Goal: Transaction & Acquisition: Purchase product/service

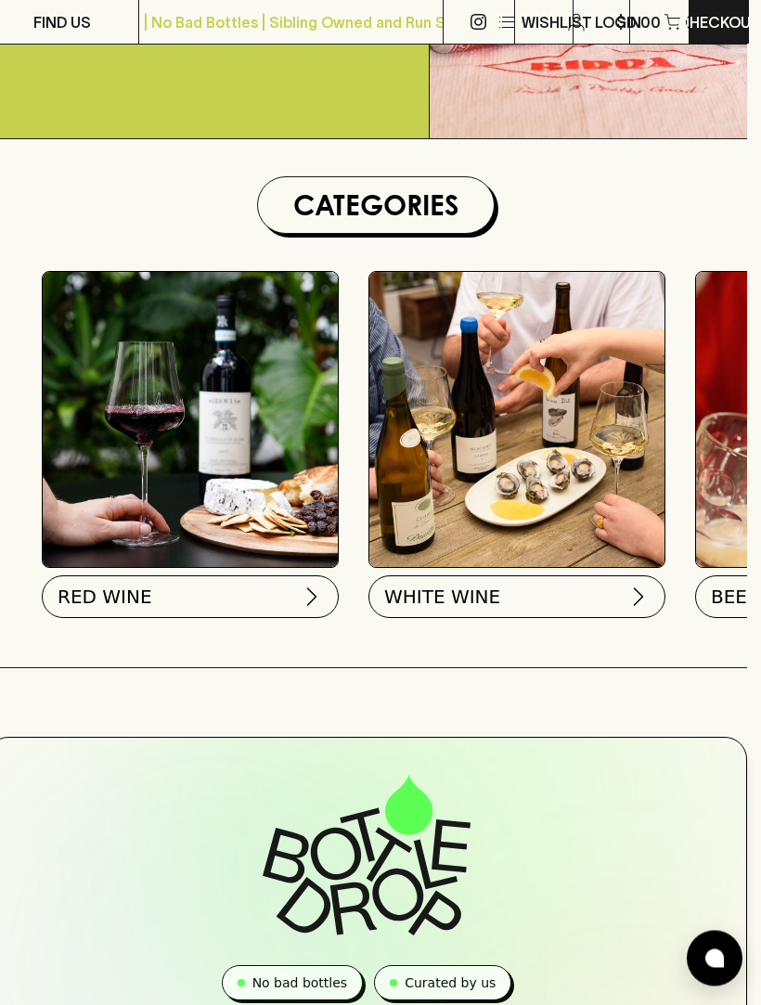
scroll to position [427, 14]
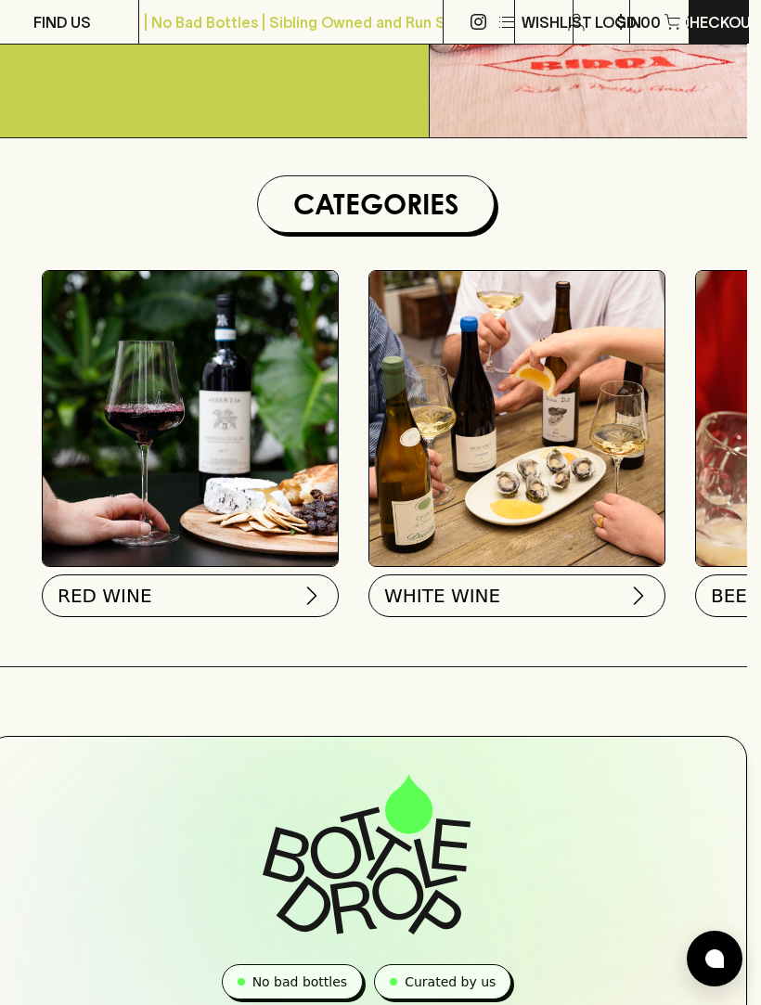
click at [634, 589] on img at bounding box center [638, 595] width 22 height 22
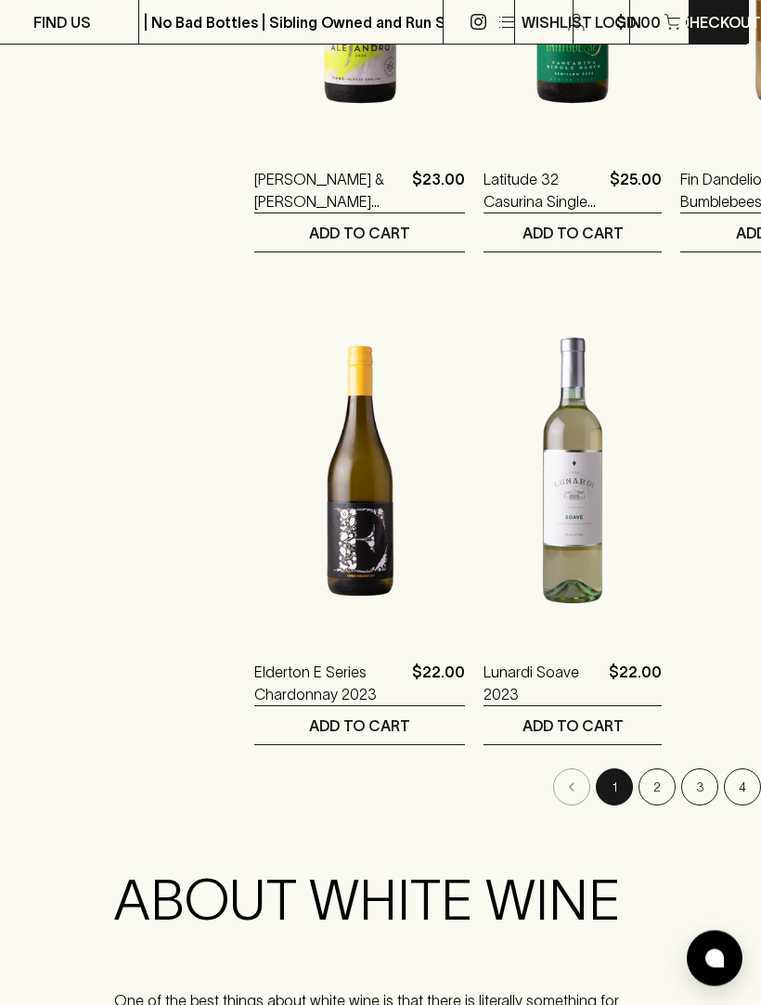
scroll to position [3022, 14]
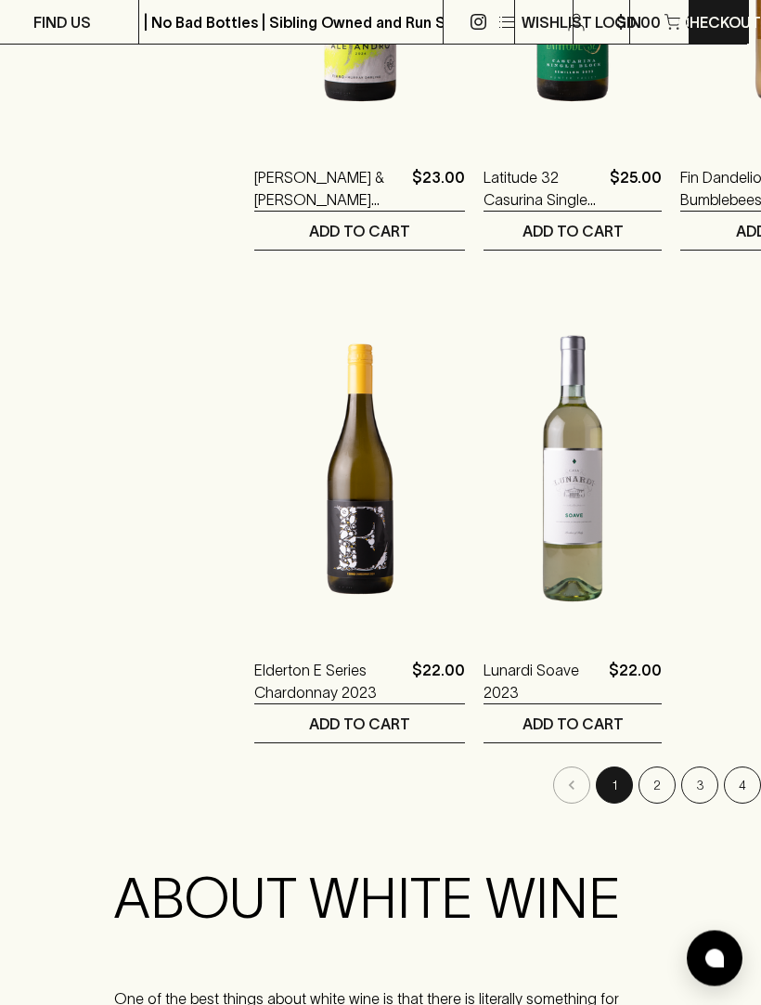
click at [638, 792] on button "2" at bounding box center [656, 785] width 37 height 37
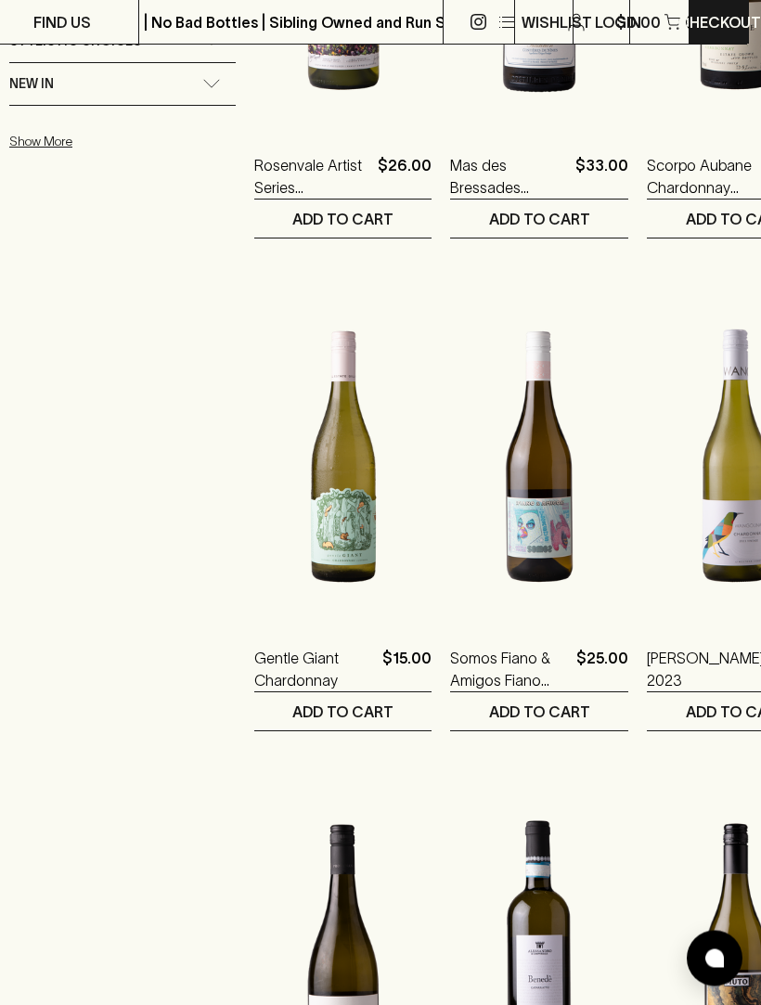
scroll to position [1558, 14]
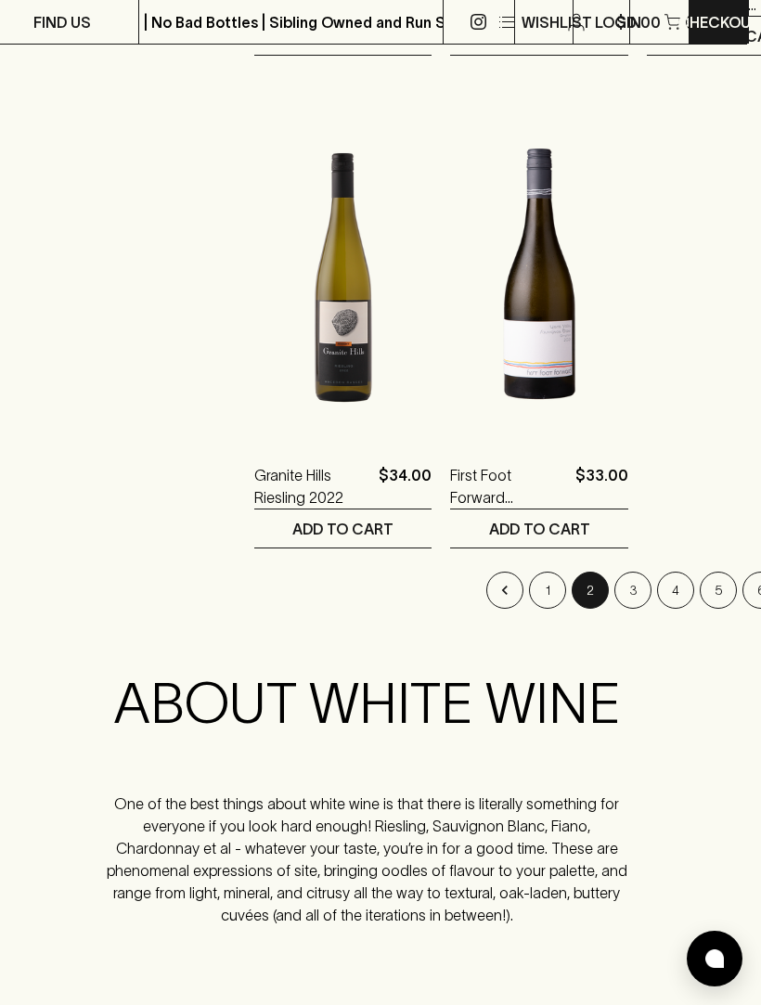
click at [614, 591] on button "3" at bounding box center [632, 589] width 37 height 37
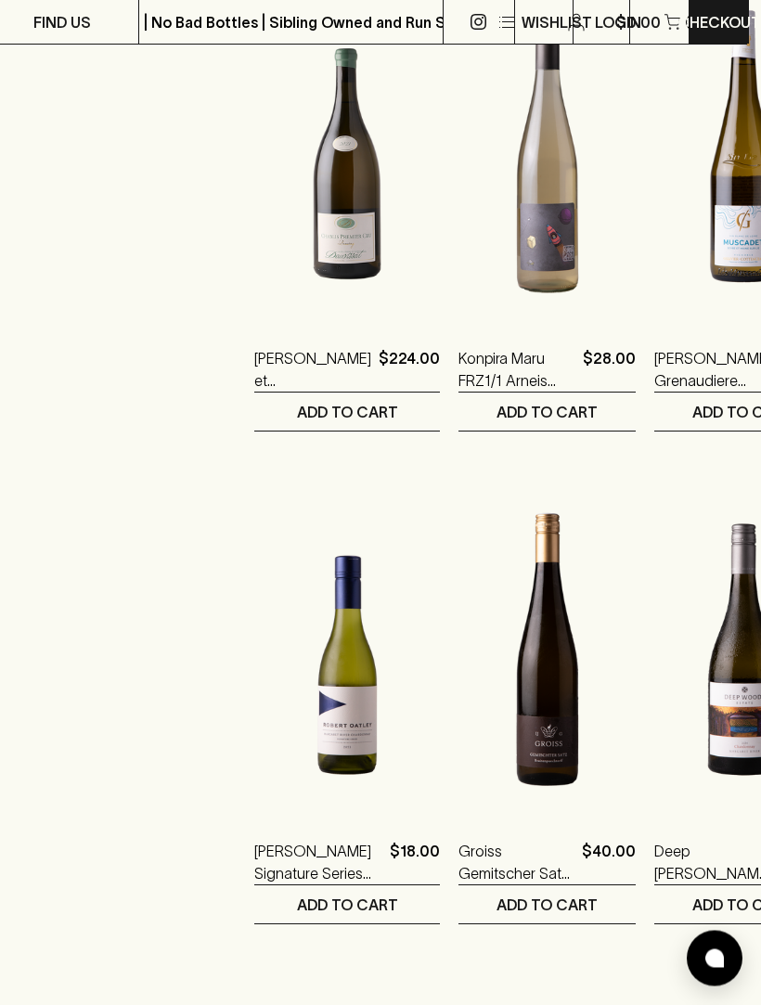
scroll to position [2350, 14]
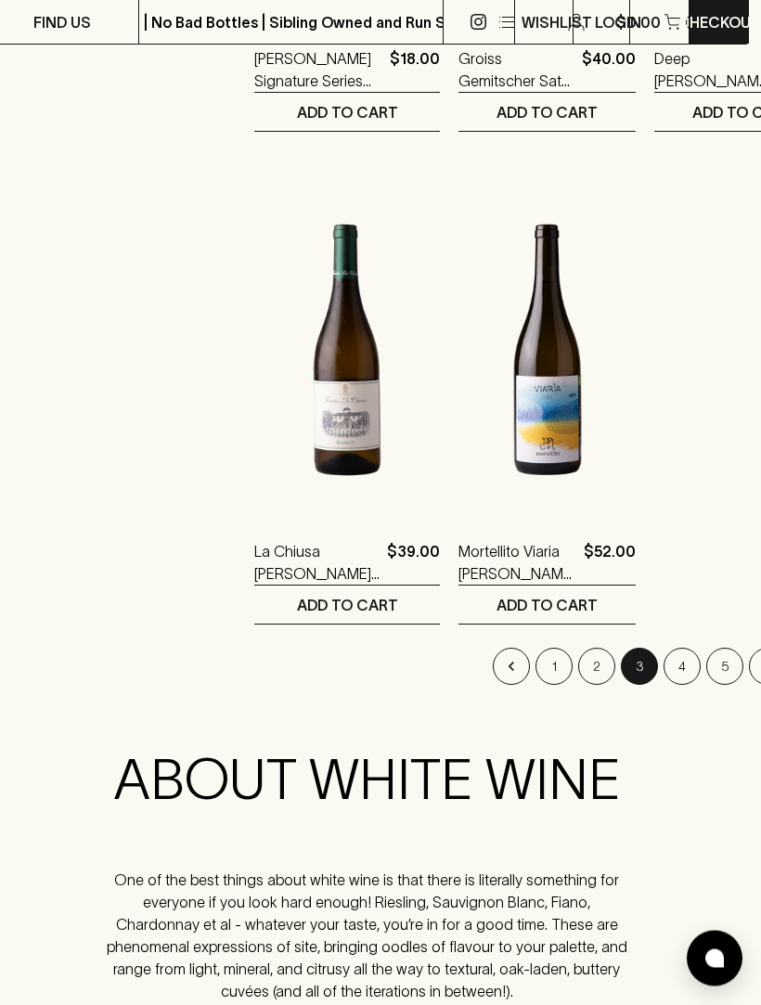
click at [663, 676] on button "4" at bounding box center [681, 666] width 37 height 37
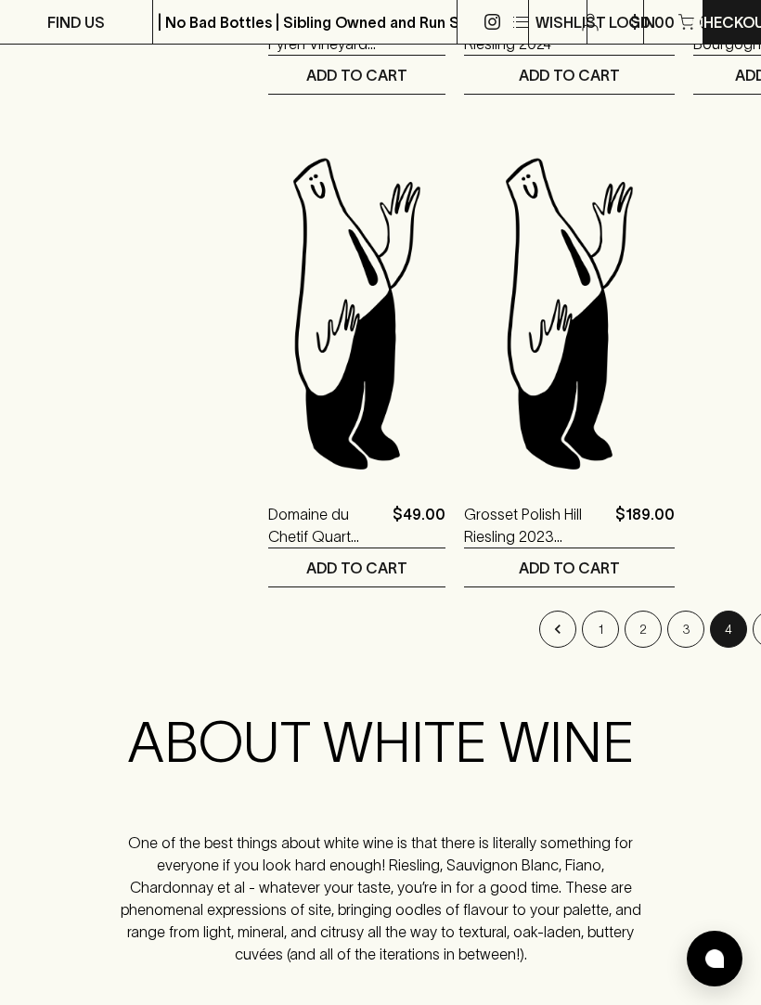
scroll to position [3178, 0]
click at [752, 628] on button "5" at bounding box center [770, 629] width 37 height 37
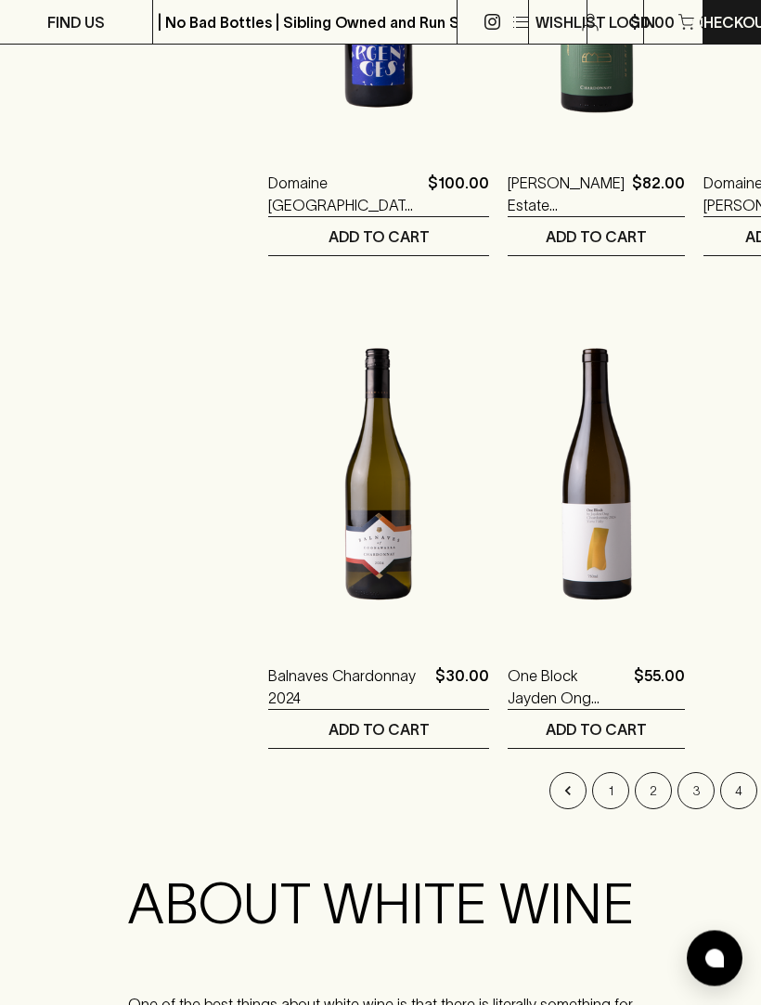
scroll to position [3019, 0]
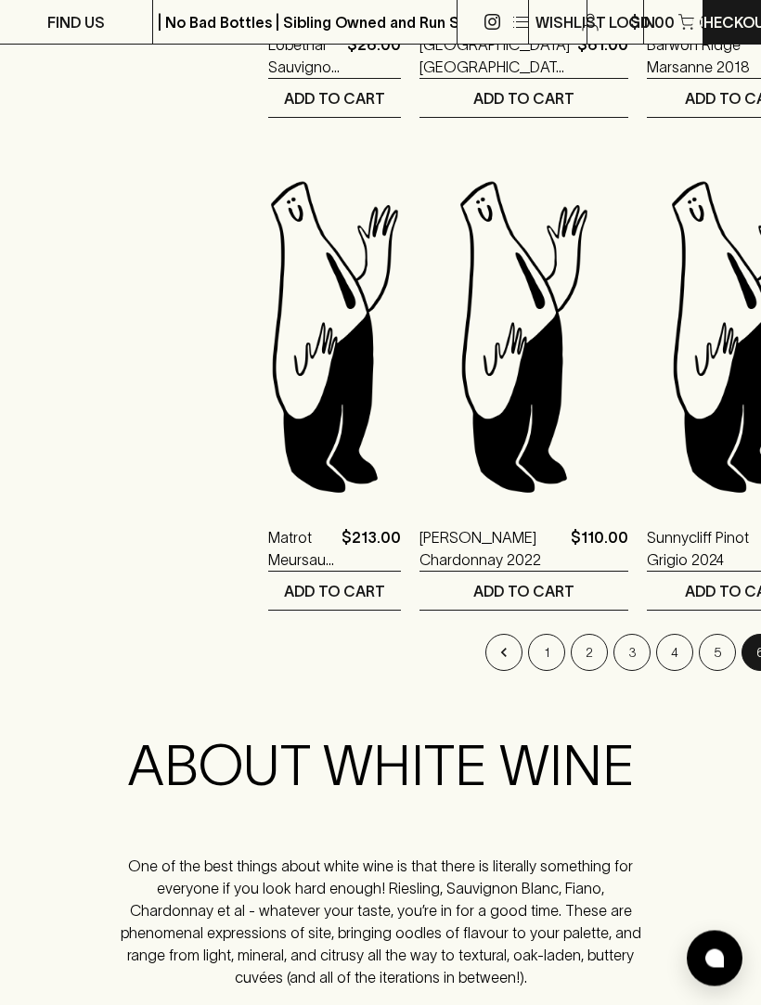
scroll to position [2172, 0]
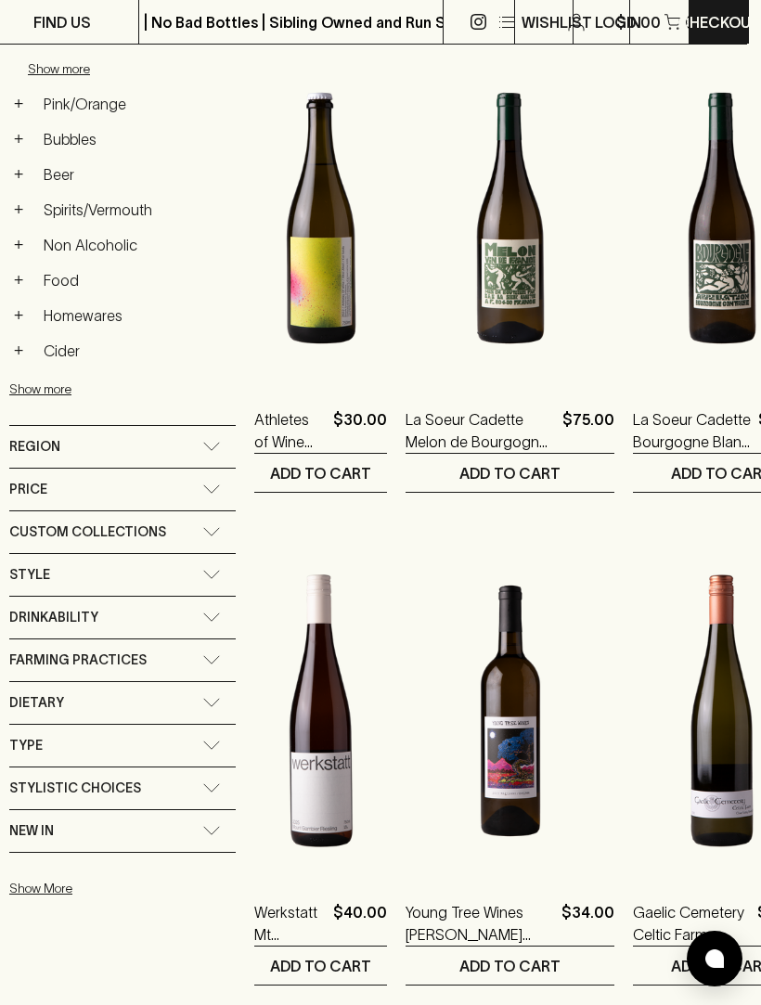
scroll to position [809, 14]
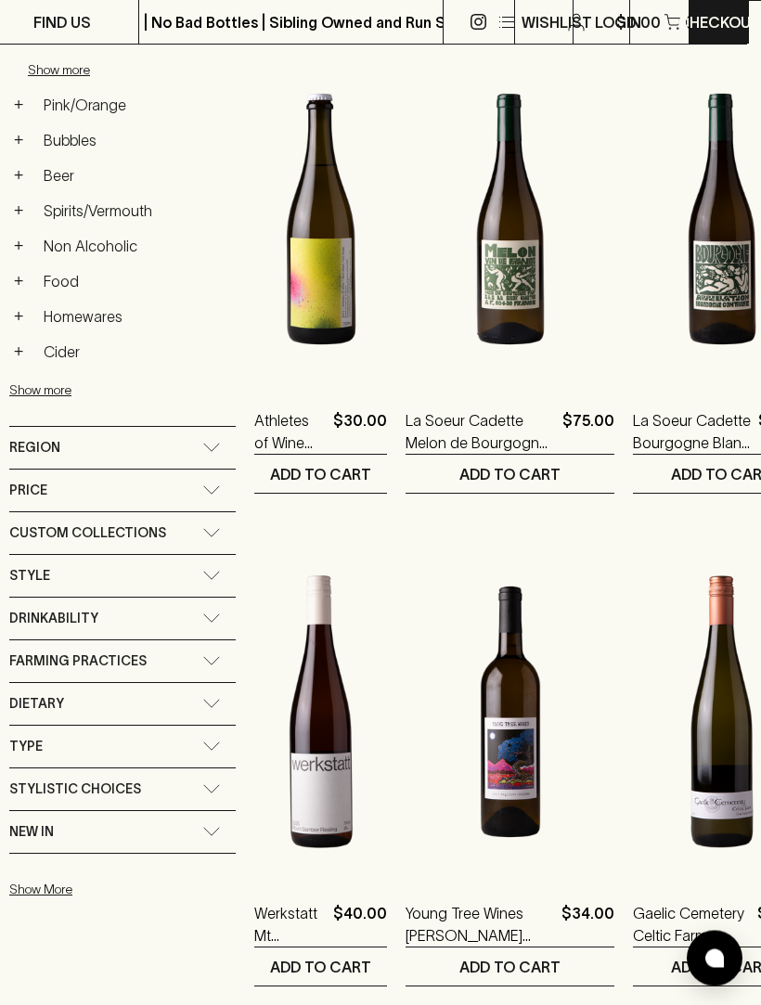
click at [210, 444] on icon at bounding box center [212, 447] width 16 height 7
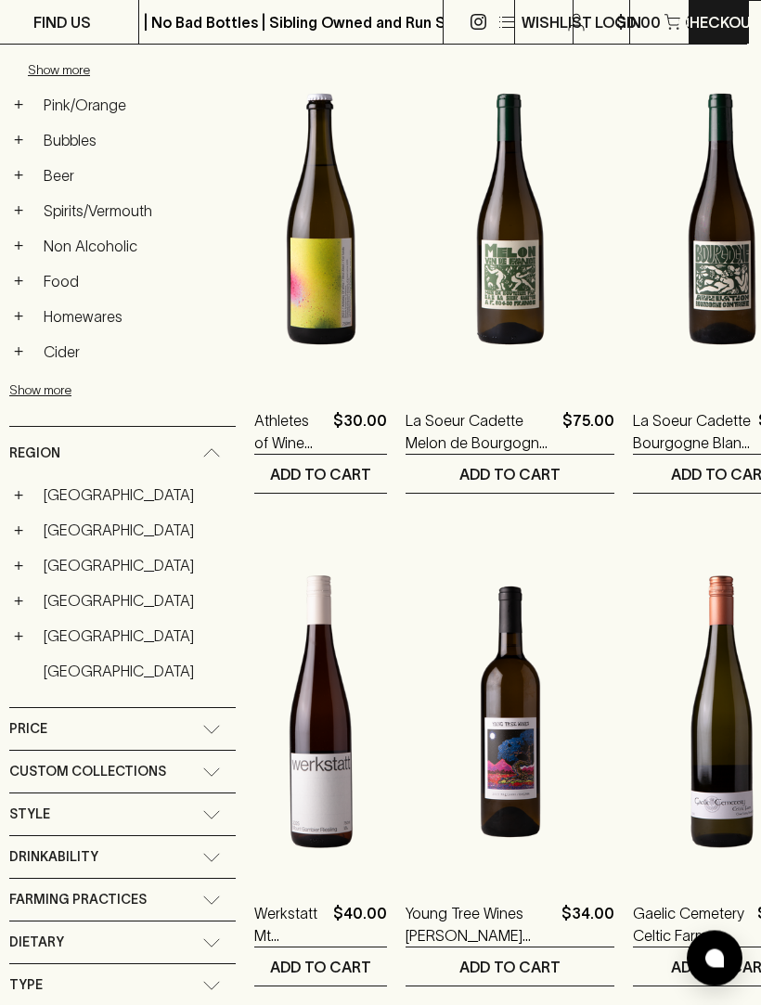
scroll to position [810, 14]
click at [82, 479] on link "[GEOGRAPHIC_DATA]" at bounding box center [135, 495] width 200 height 32
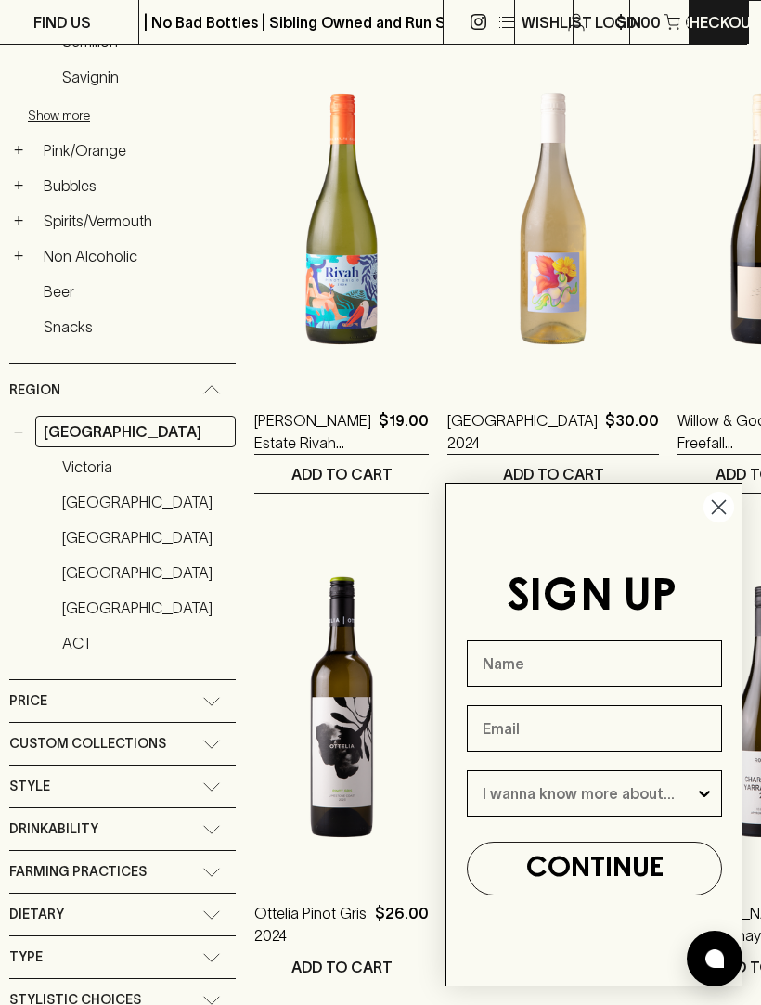
click at [133, 486] on link "[GEOGRAPHIC_DATA]" at bounding box center [145, 502] width 182 height 32
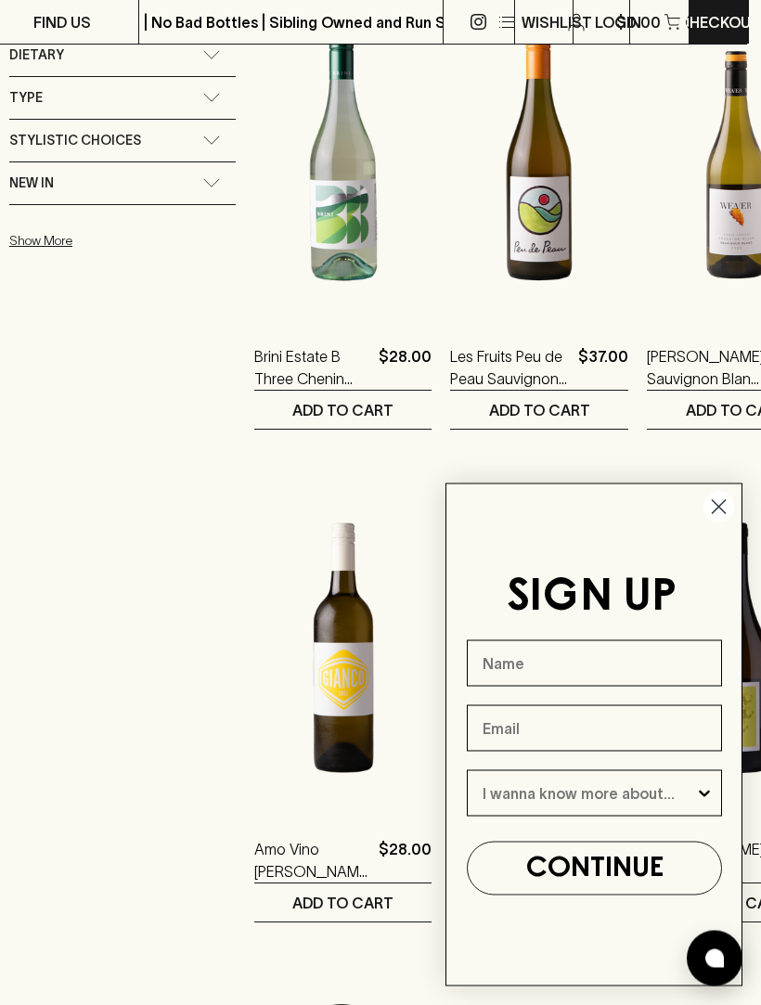
scroll to position [1366, 14]
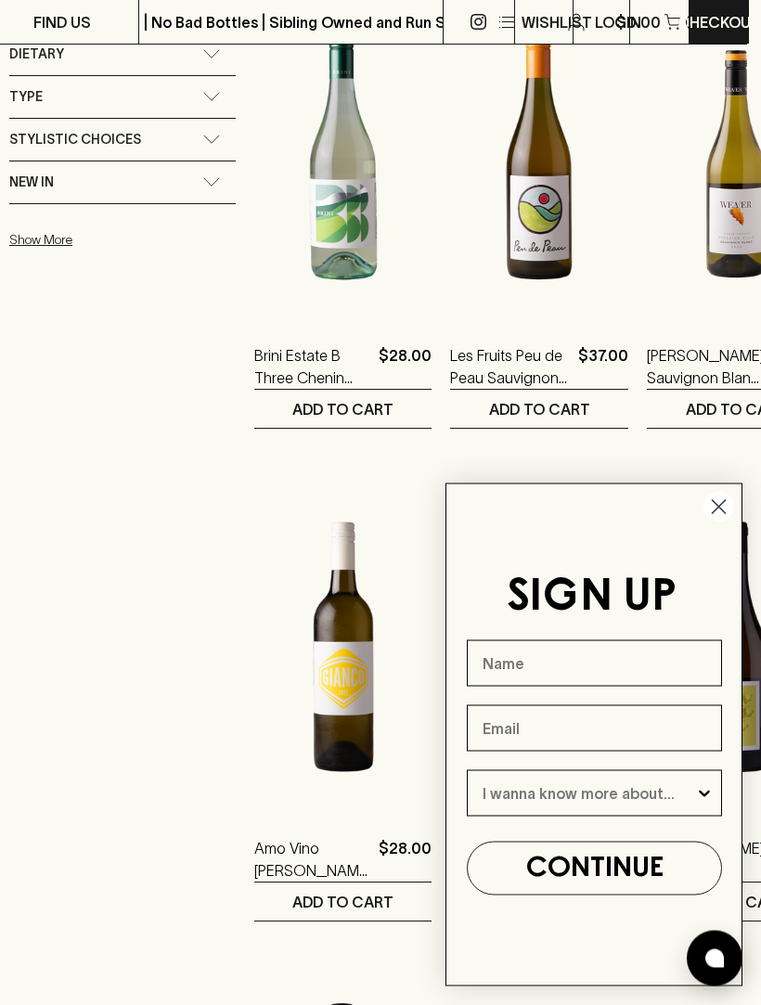
click at [715, 514] on icon "Close dialog" at bounding box center [718, 507] width 13 height 13
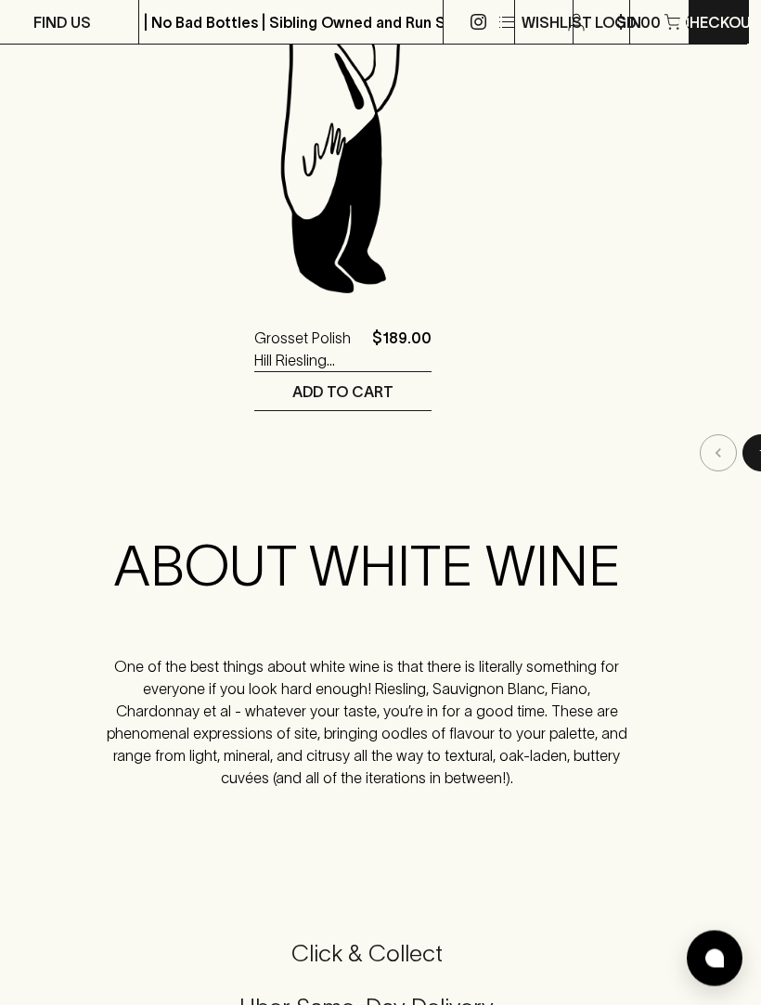
scroll to position [3355, 14]
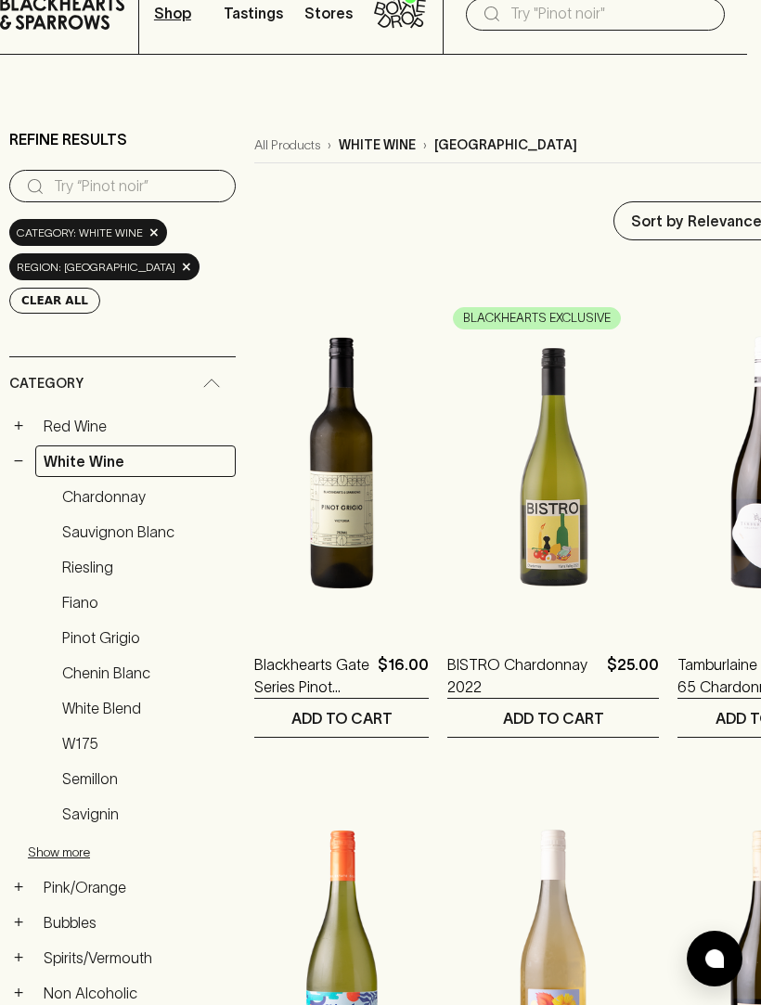
scroll to position [72, 14]
click at [89, 587] on link "Fiano" at bounding box center [145, 603] width 182 height 32
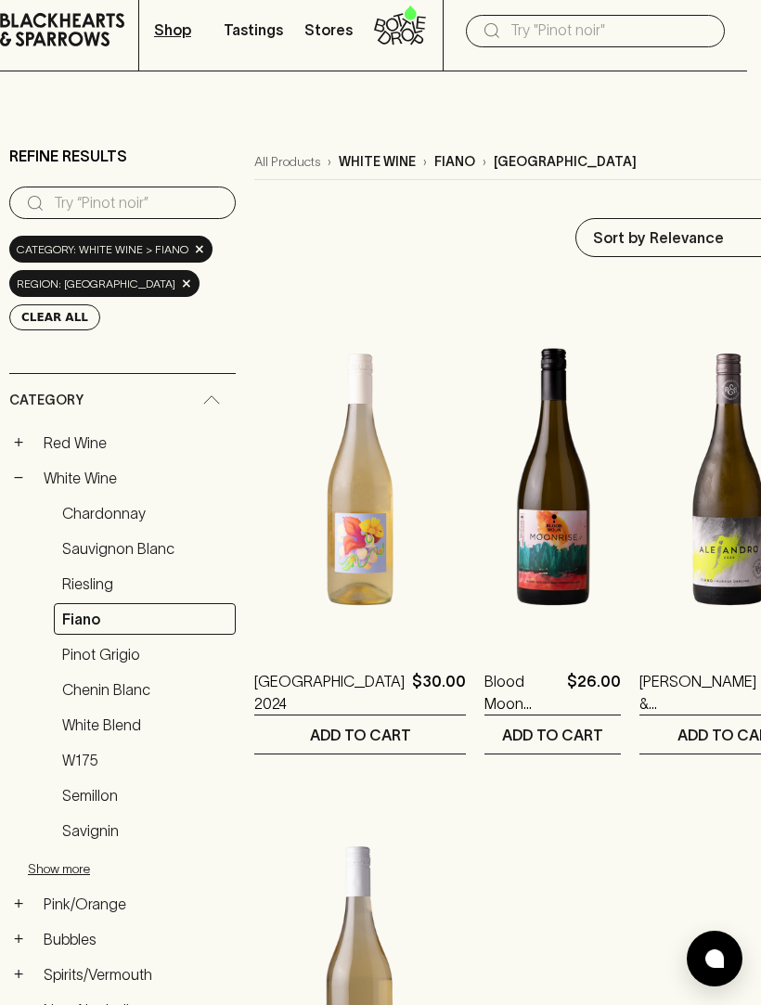
scroll to position [0, 14]
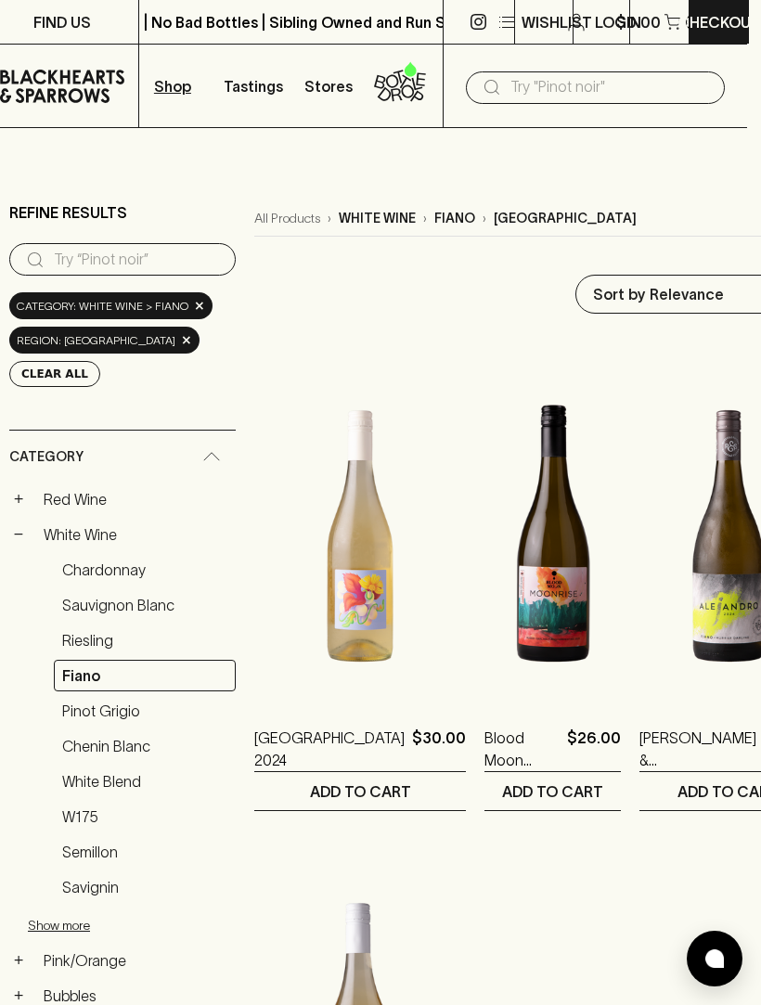
click at [80, 483] on link "Red Wine" at bounding box center [135, 499] width 200 height 32
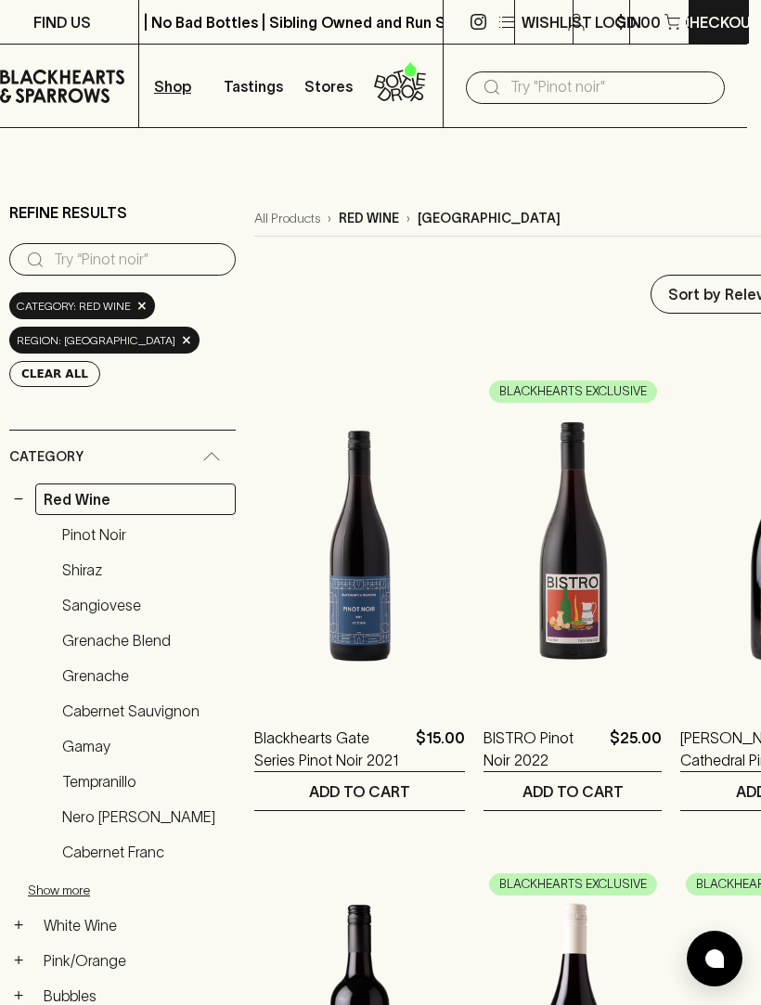
click at [78, 765] on link "Tempranillo" at bounding box center [145, 781] width 182 height 32
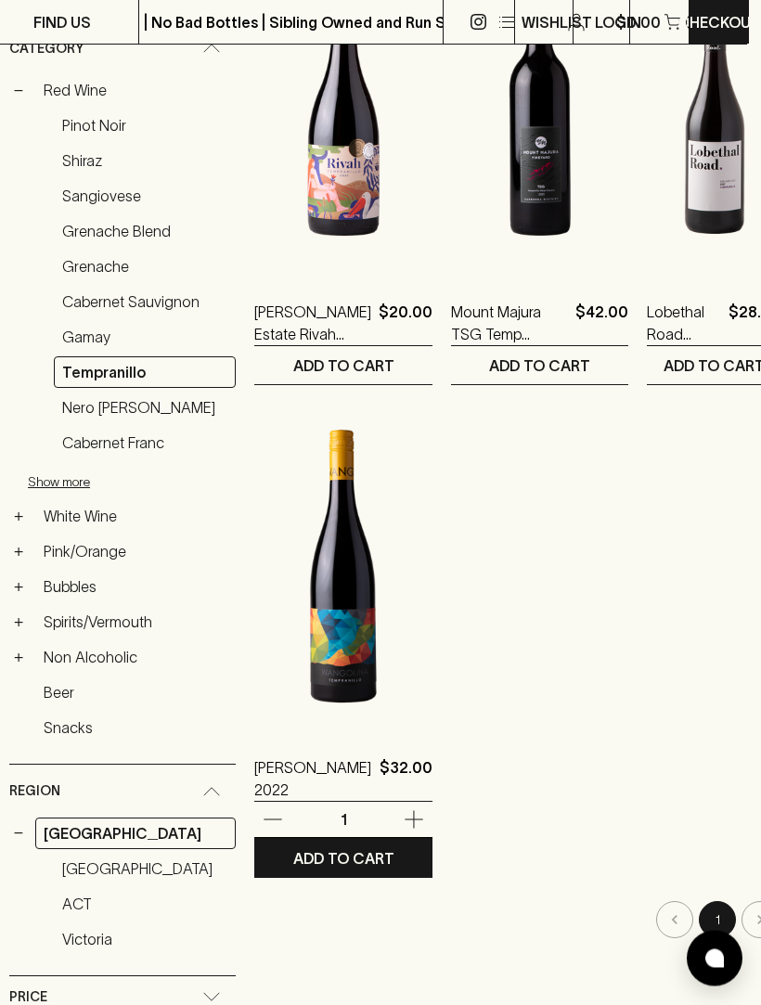
scroll to position [426, 14]
click at [374, 632] on img at bounding box center [343, 566] width 178 height 325
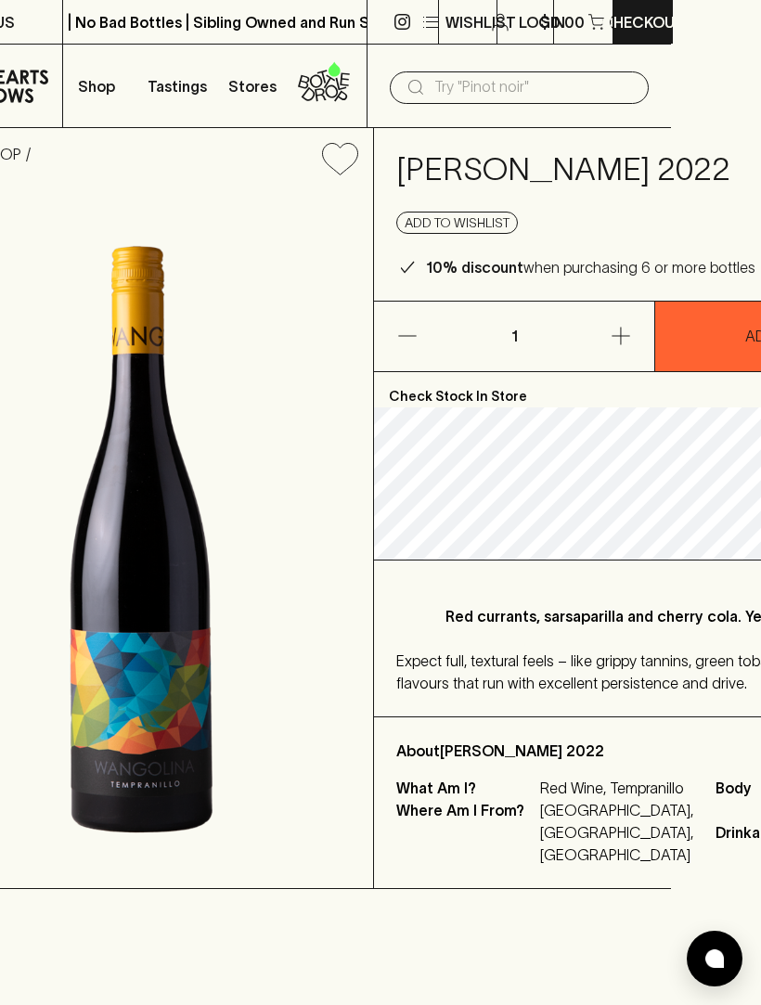
scroll to position [0, 89]
